Goal: Check status: Check status

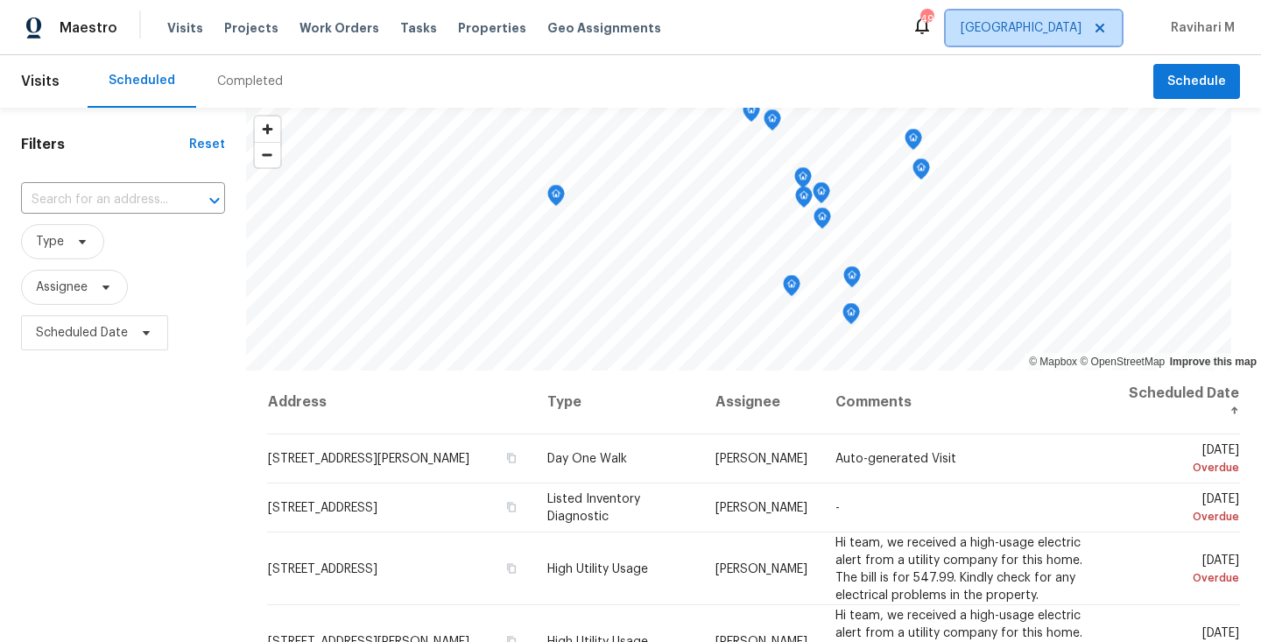
click at [1068, 17] on span "[GEOGRAPHIC_DATA]" at bounding box center [1034, 28] width 176 height 35
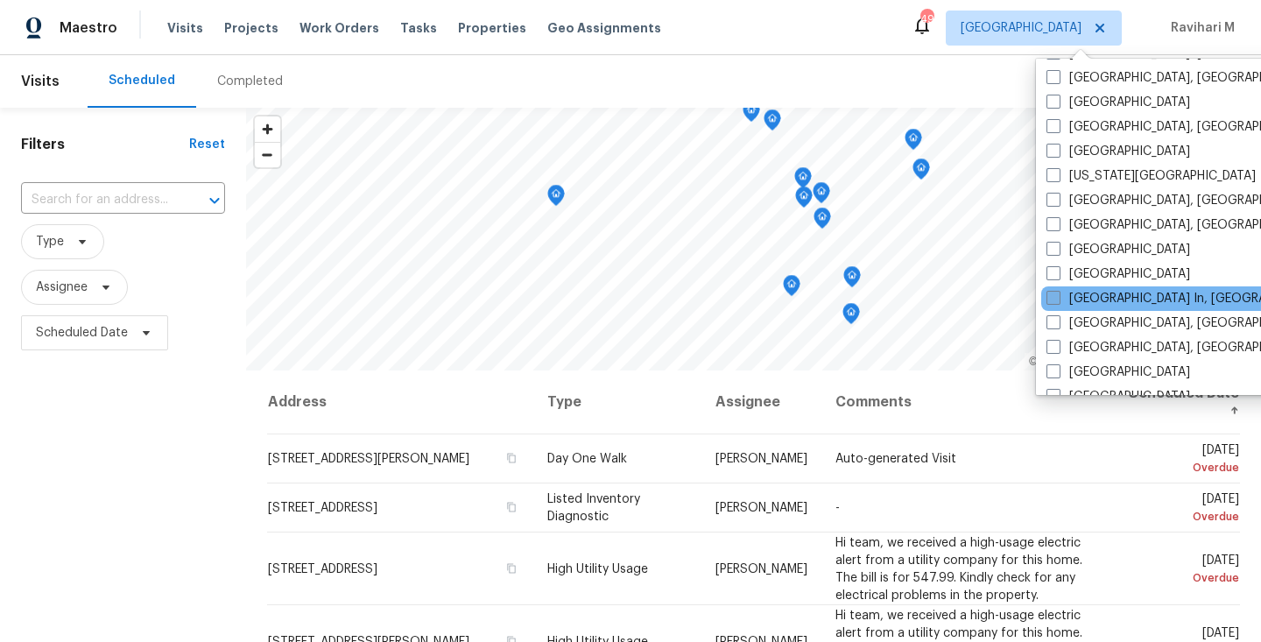
scroll to position [718, 0]
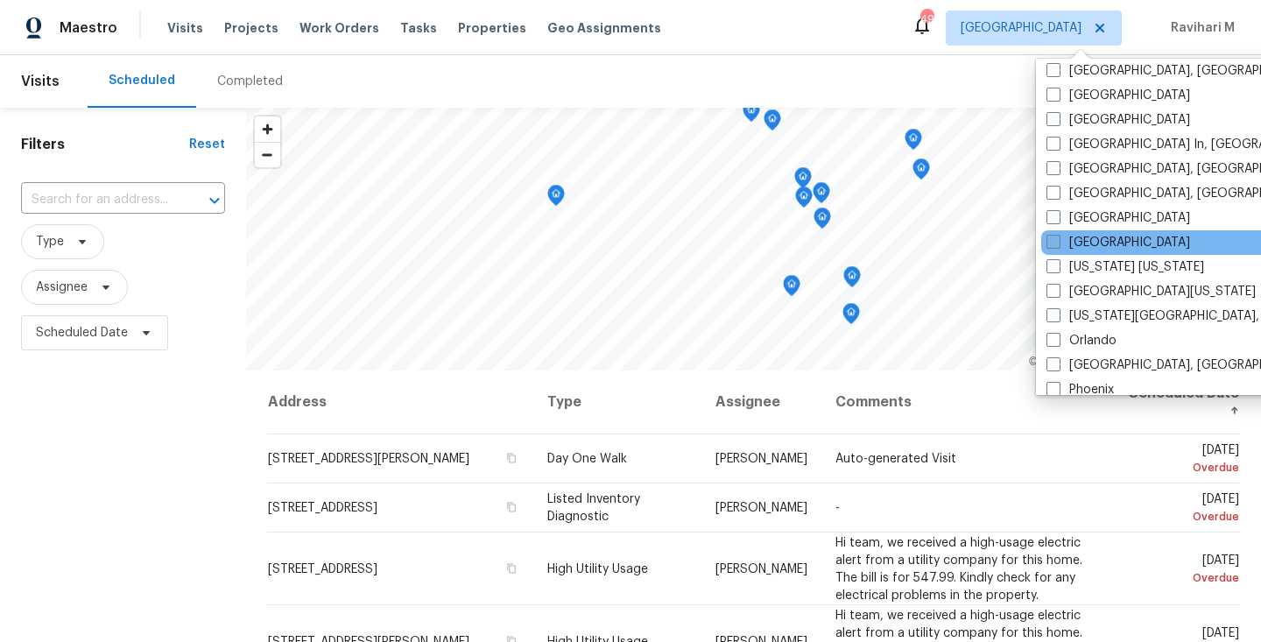
click at [1056, 236] on span at bounding box center [1054, 242] width 14 height 14
click at [1056, 236] on input "[GEOGRAPHIC_DATA]" at bounding box center [1052, 239] width 11 height 11
checkbox input "true"
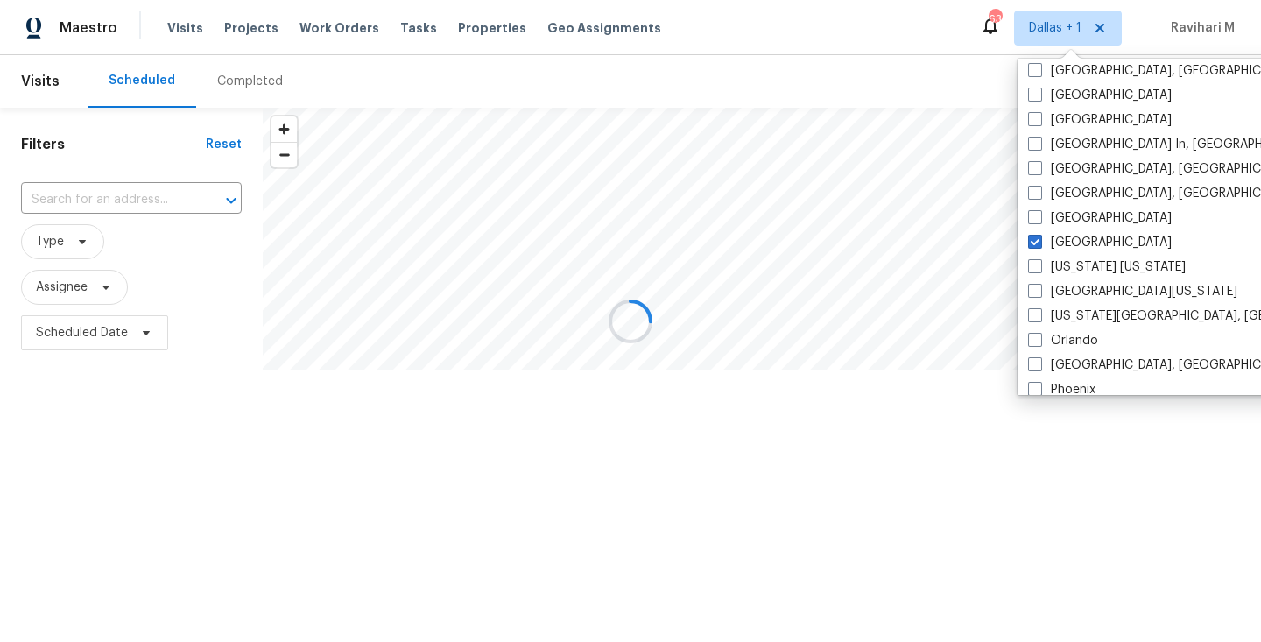
click at [223, 74] on div "Completed" at bounding box center [250, 82] width 66 height 18
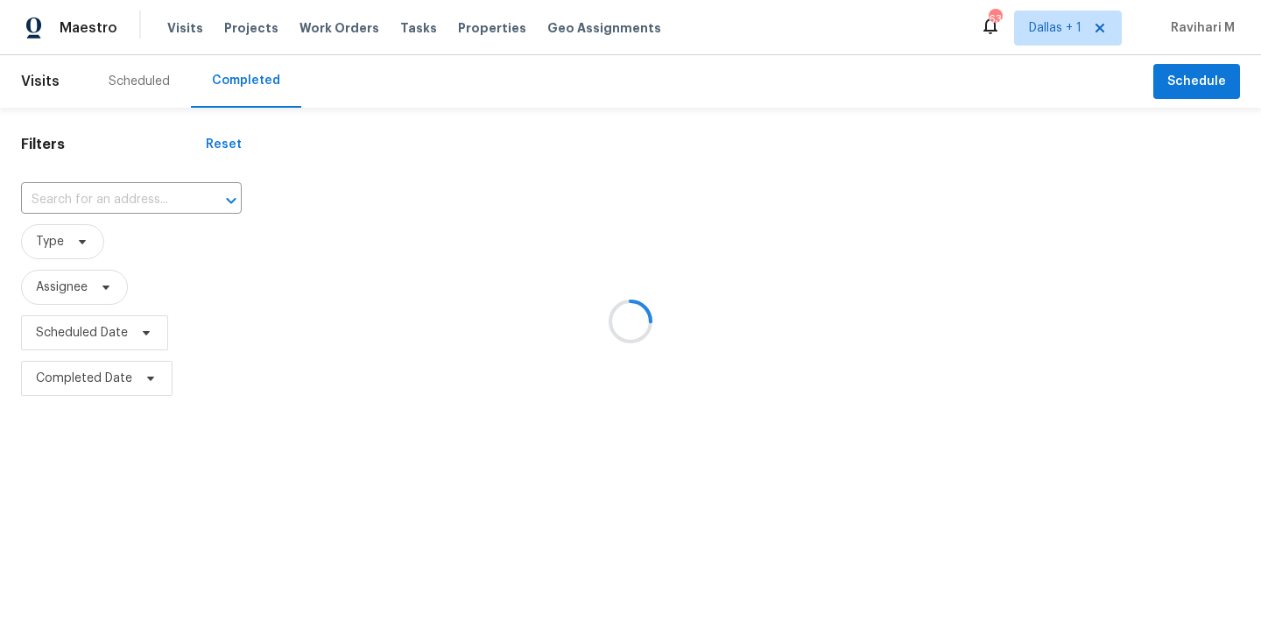
click at [223, 74] on div at bounding box center [630, 321] width 1261 height 642
click at [95, 205] on div at bounding box center [630, 321] width 1261 height 642
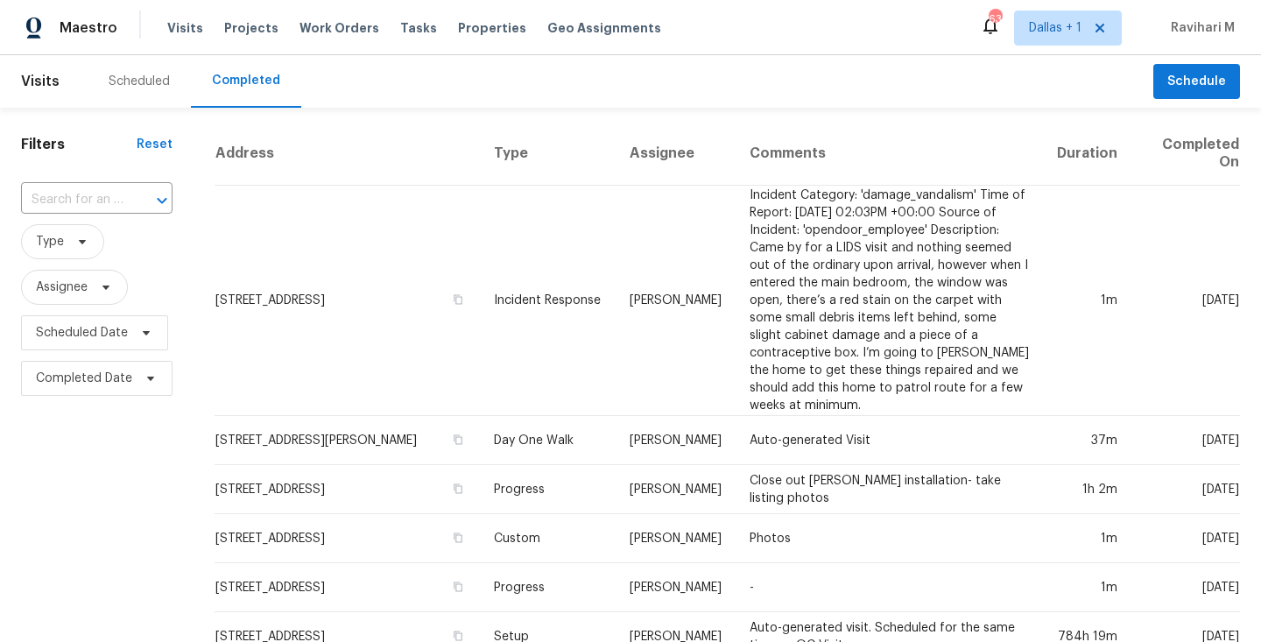
click at [95, 205] on input "text" at bounding box center [72, 200] width 102 height 27
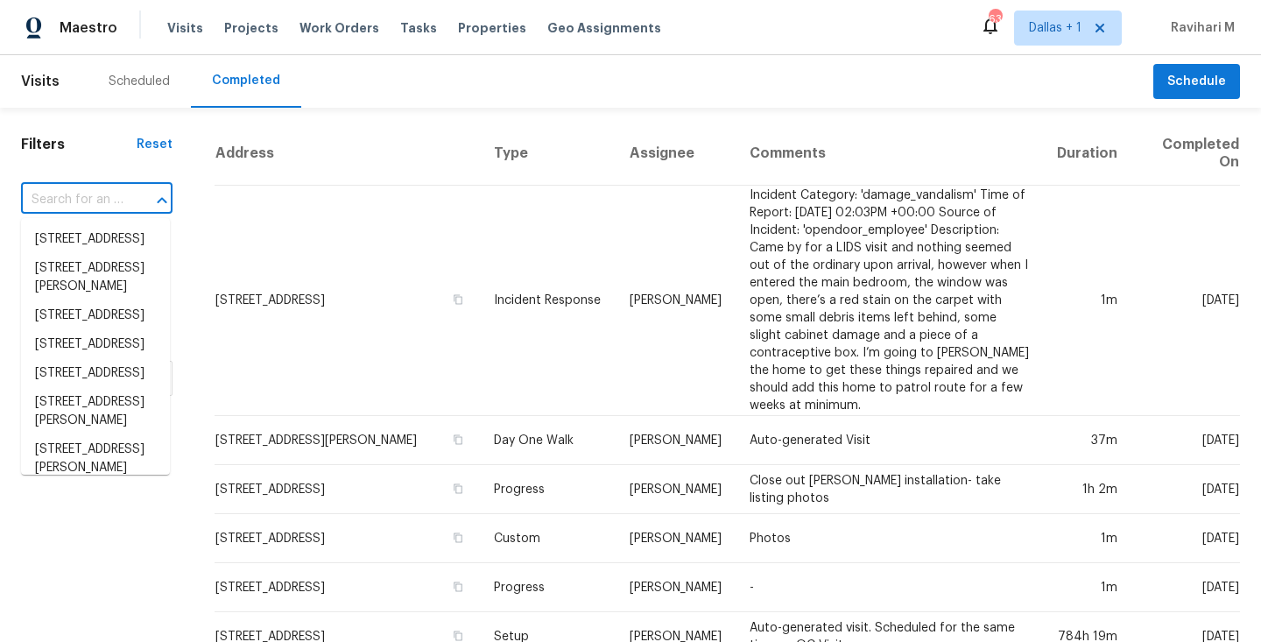
paste input "[STREET_ADDRESS]"
type input "[STREET_ADDRESS]"
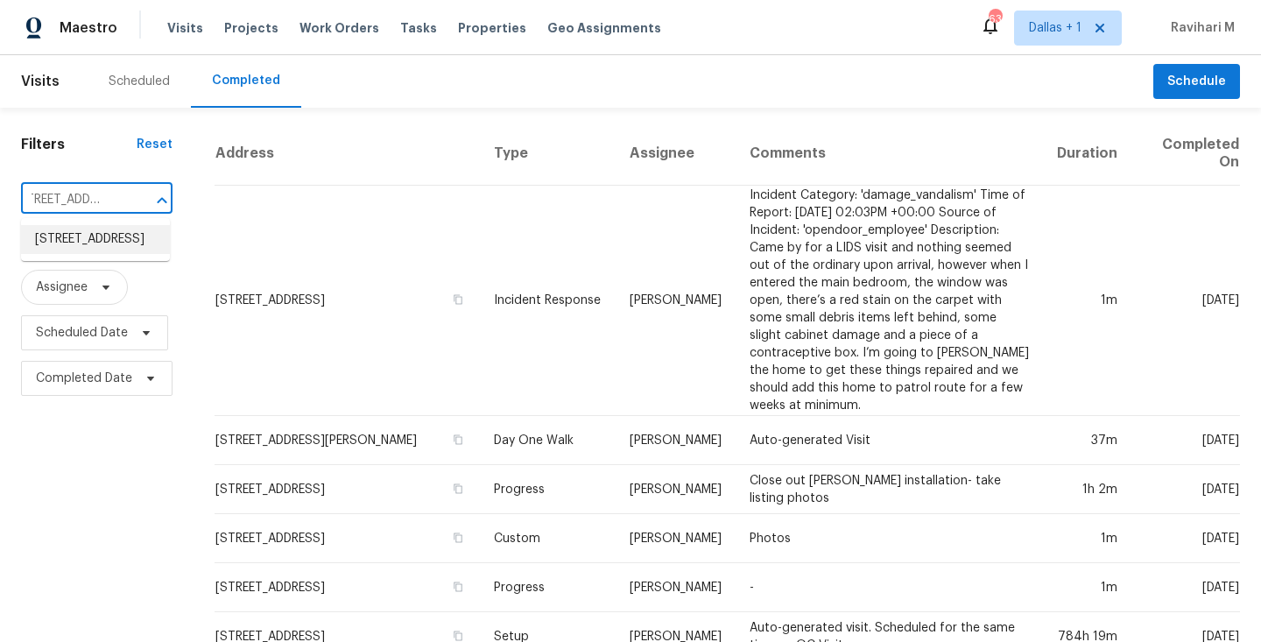
click at [88, 235] on li "[STREET_ADDRESS]" at bounding box center [95, 239] width 149 height 29
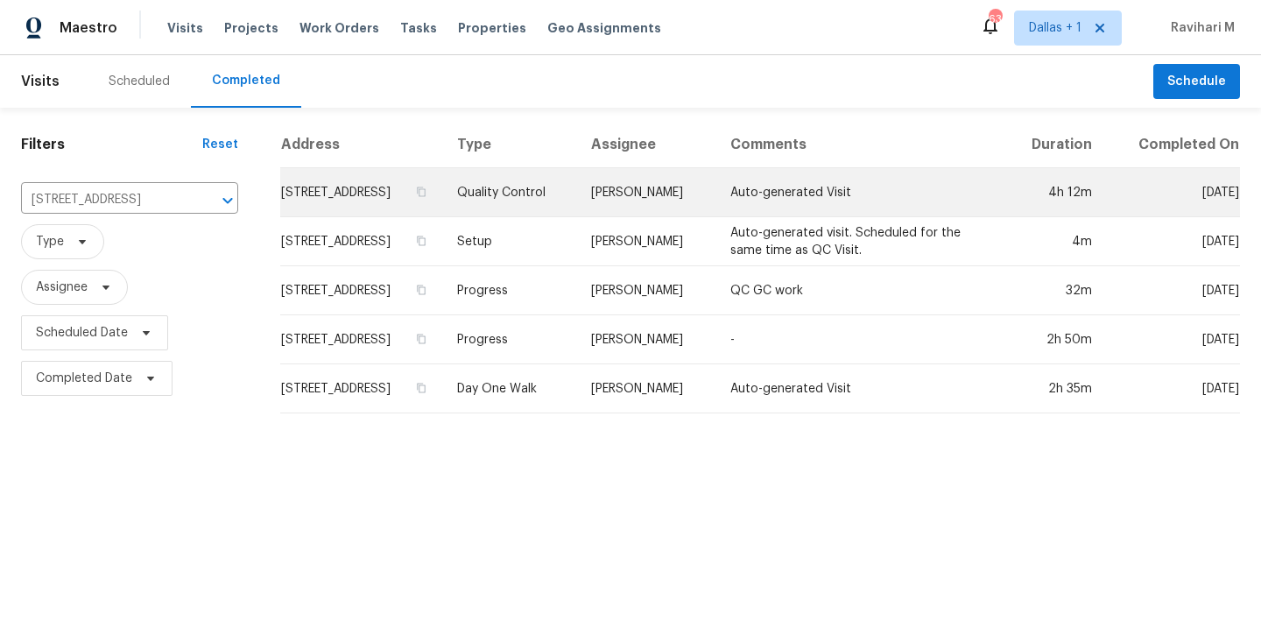
click at [715, 217] on td "[PERSON_NAME]" at bounding box center [646, 192] width 138 height 49
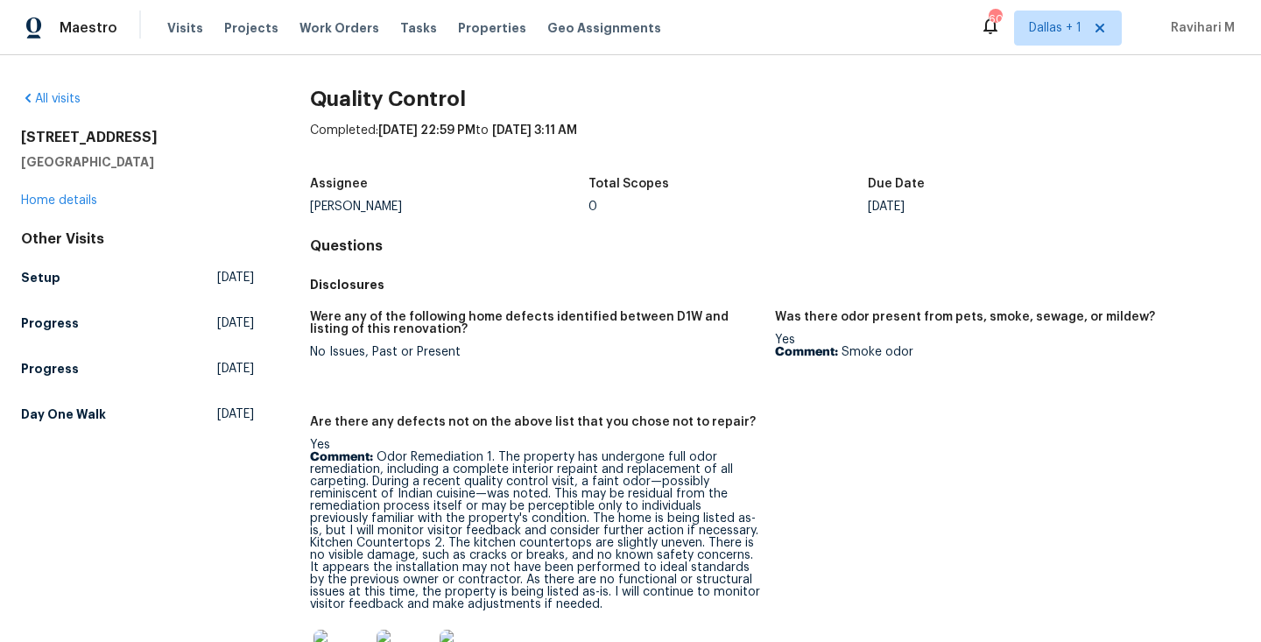
click at [821, 63] on div "All visits [STREET_ADDRESS] Home details Other Visits Setup [DATE] Progress [DA…" at bounding box center [630, 348] width 1261 height 587
click at [217, 282] on span "[DATE]" at bounding box center [235, 278] width 37 height 18
click at [170, 282] on html "Maestro Visits Projects Work Orders Tasks Properties Geo Assignments 60 [GEOGRA…" at bounding box center [630, 321] width 1261 height 642
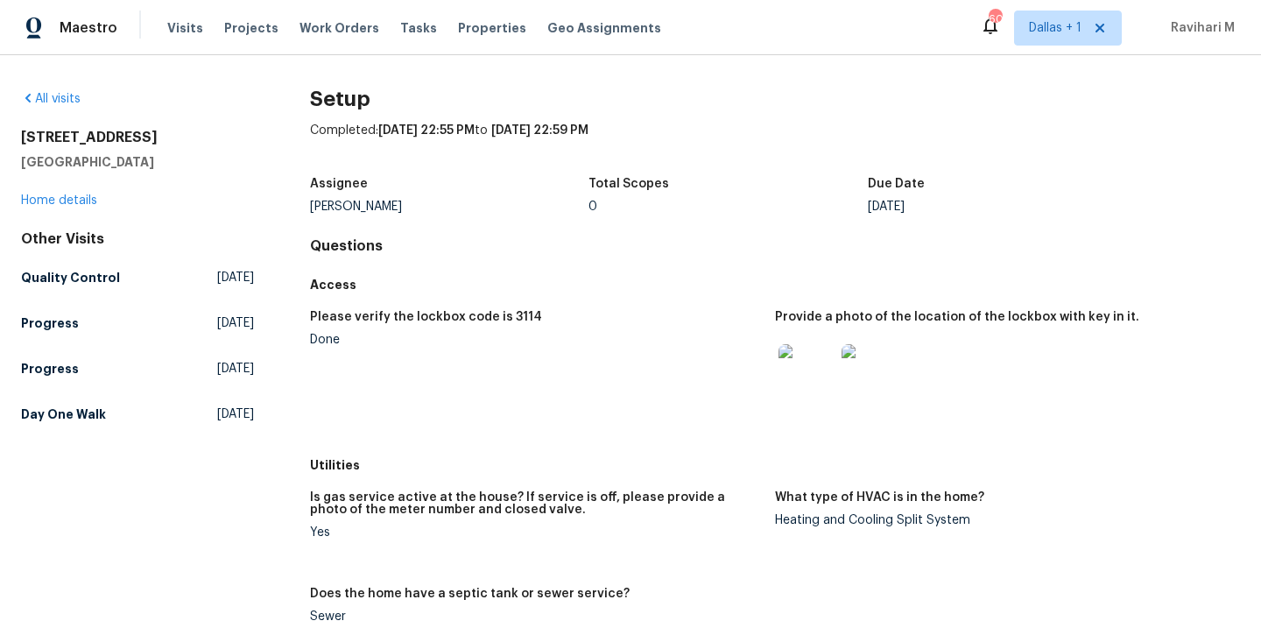
scroll to position [746, 0]
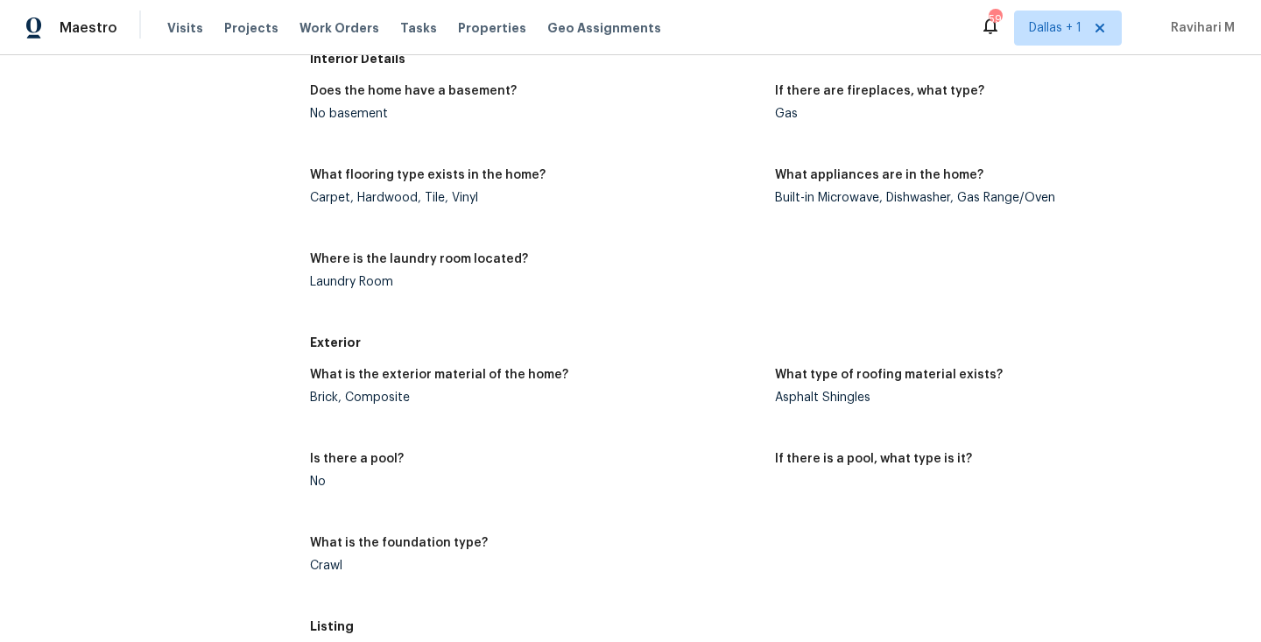
click at [236, 188] on div "All visits [STREET_ADDRESS] Home details Other Visits Quality Control [DATE] Pr…" at bounding box center [137, 323] width 233 height 1958
